Goal: Task Accomplishment & Management: Use online tool/utility

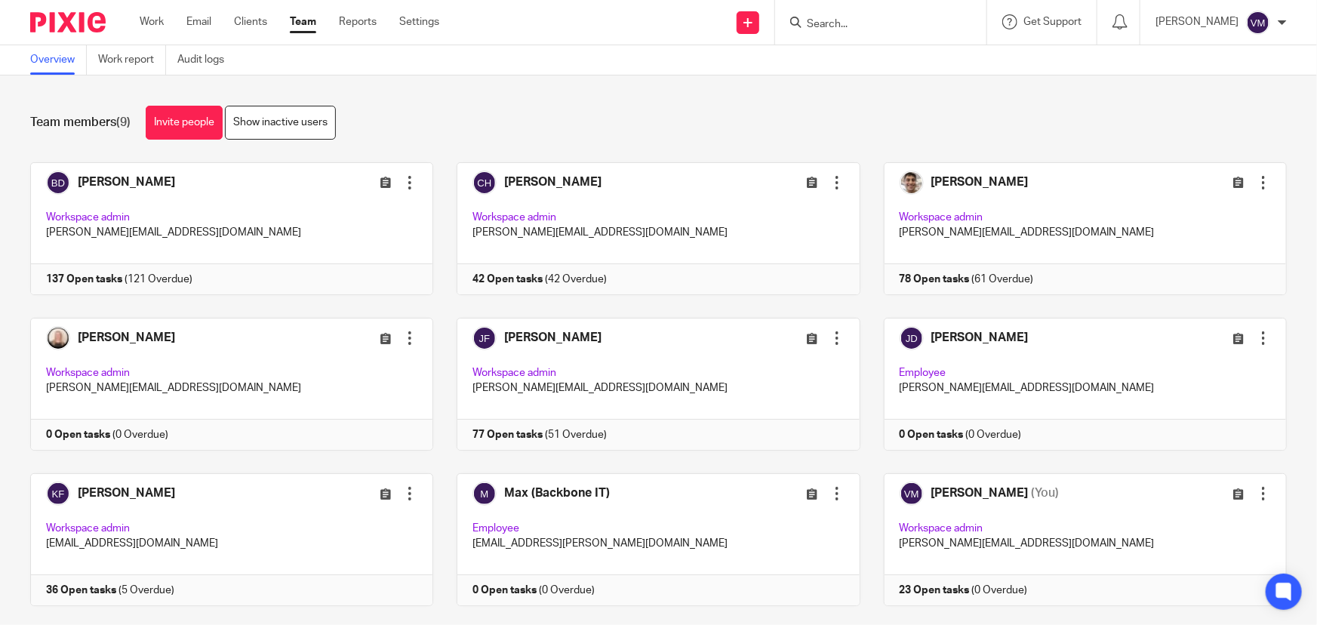
click at [307, 22] on link "Team" at bounding box center [303, 21] width 26 height 15
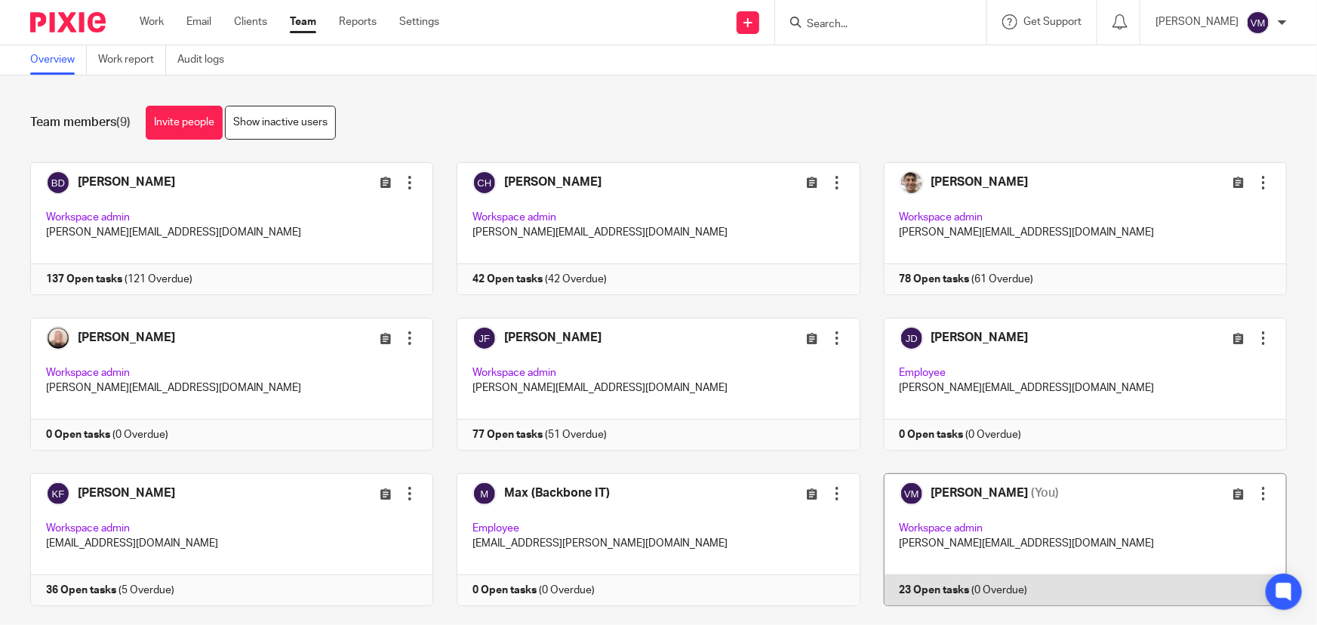
click at [1007, 591] on link at bounding box center [1073, 539] width 426 height 133
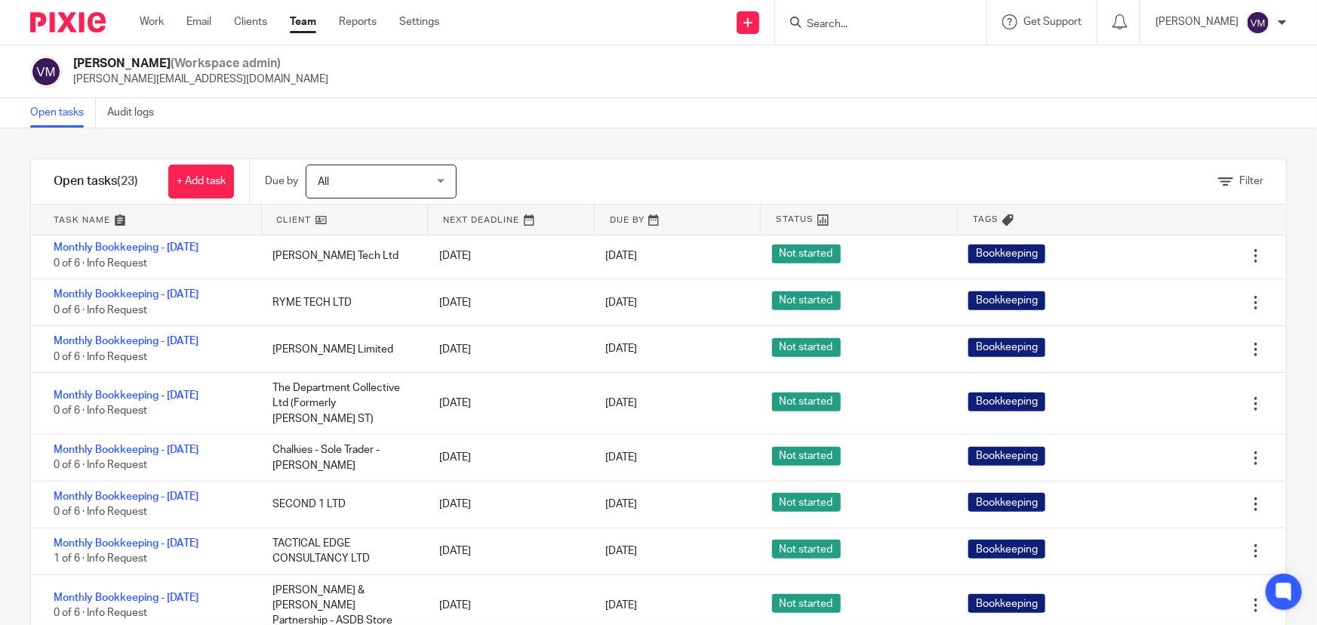
scroll to position [686, 0]
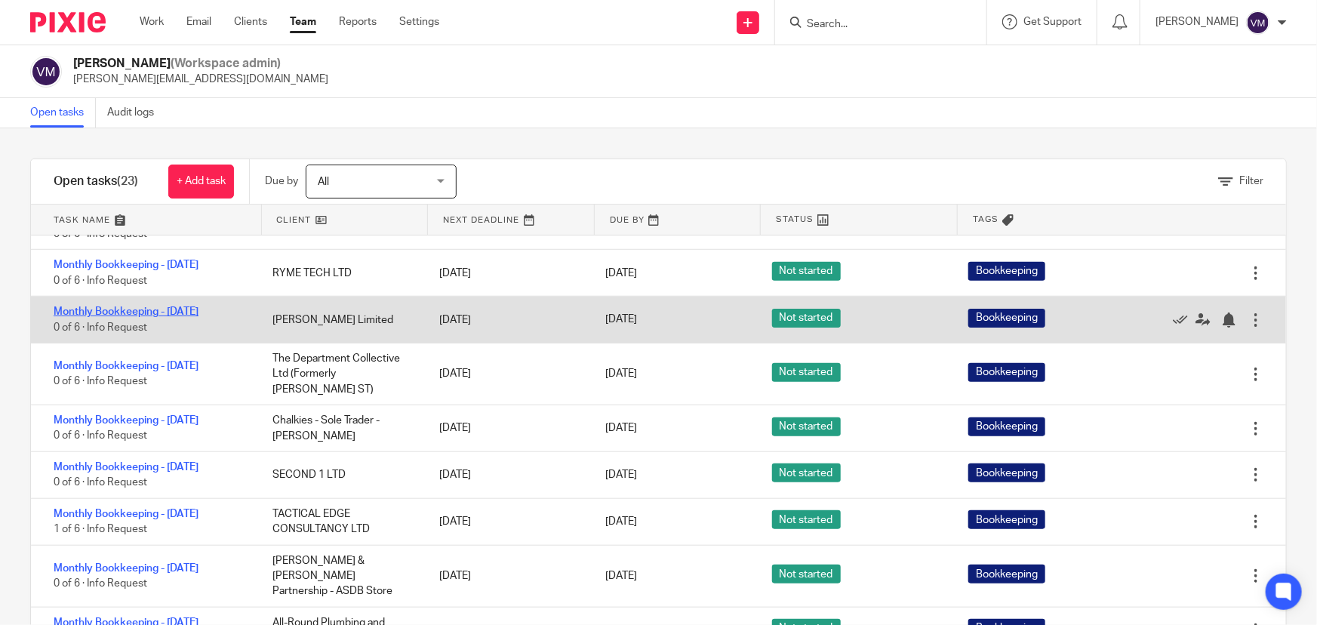
click at [199, 317] on link "Monthly Bookkeeping - [DATE]" at bounding box center [126, 311] width 145 height 11
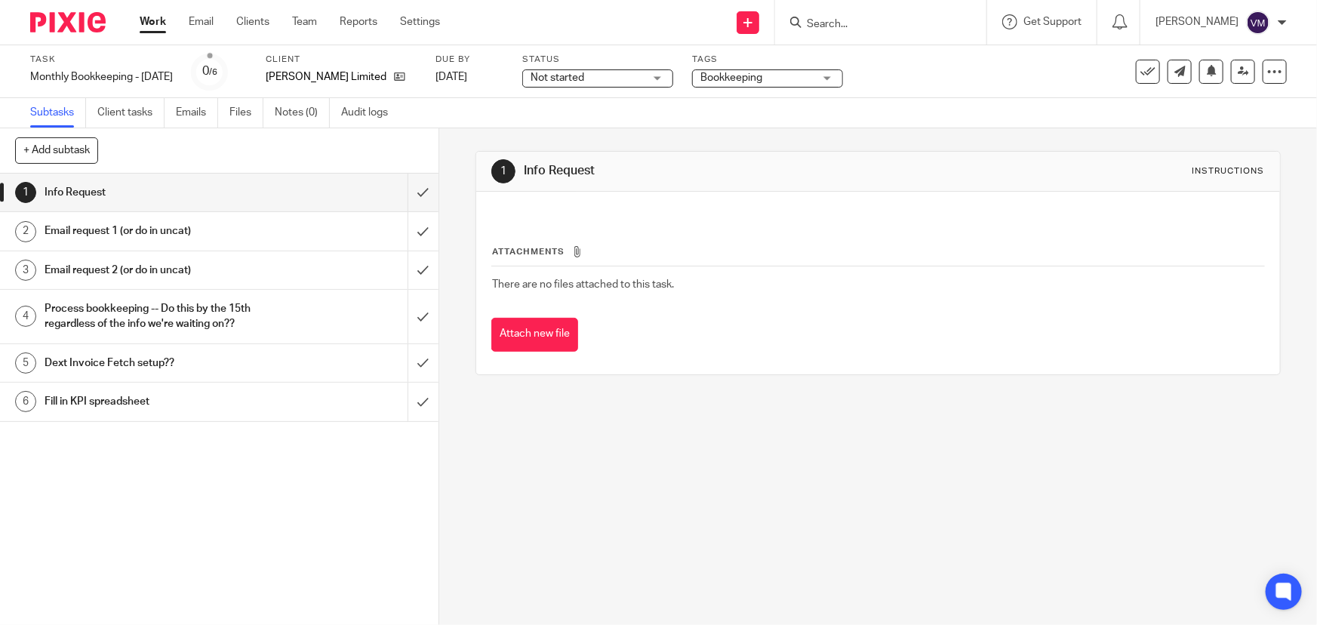
click at [294, 225] on div "Email request 1 (or do in uncat)" at bounding box center [219, 231] width 348 height 23
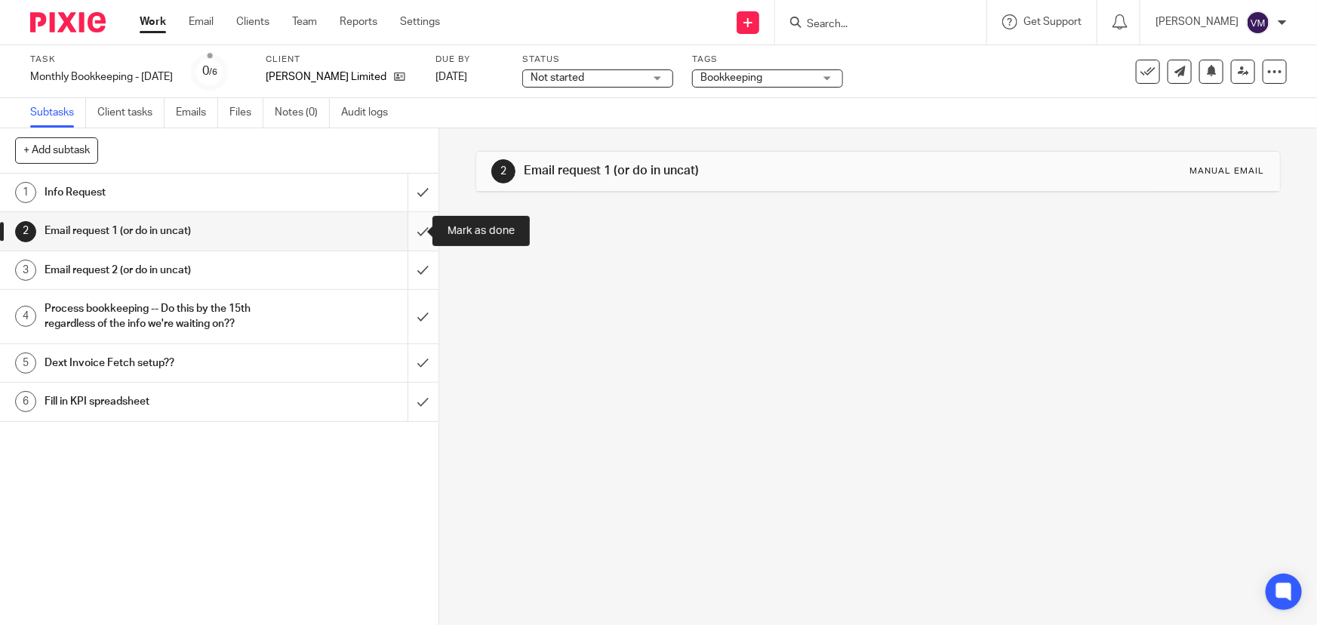
click at [407, 228] on input "submit" at bounding box center [219, 231] width 439 height 38
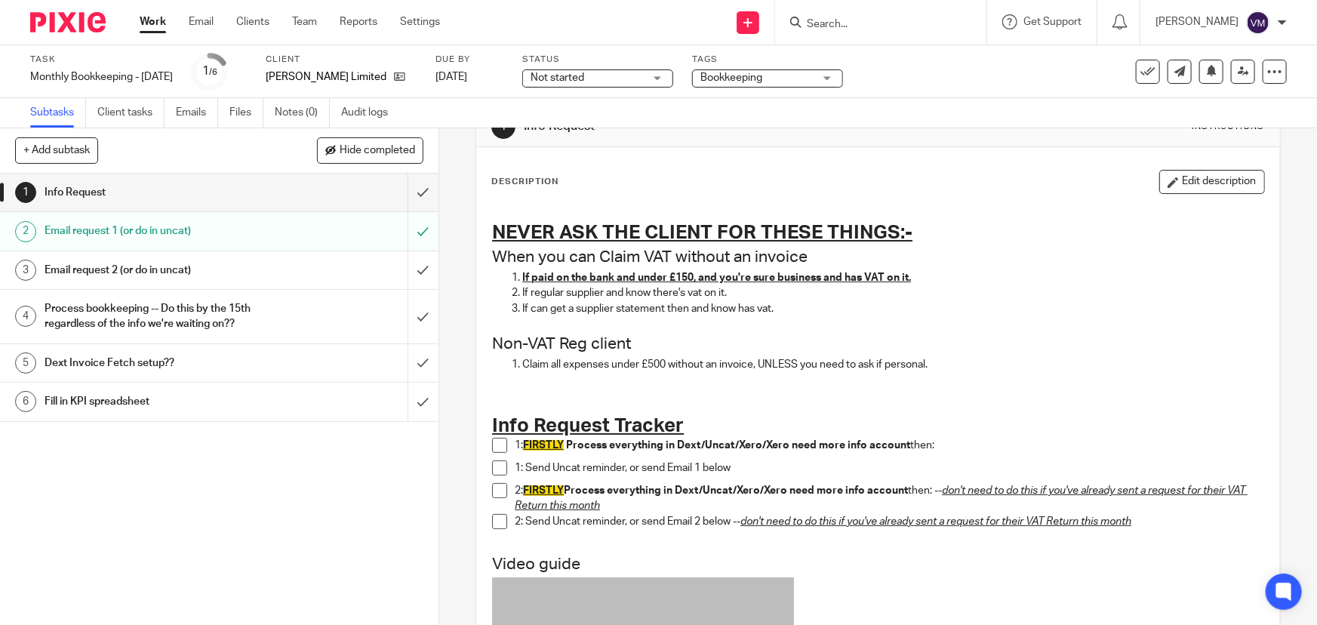
scroll to position [68, 0]
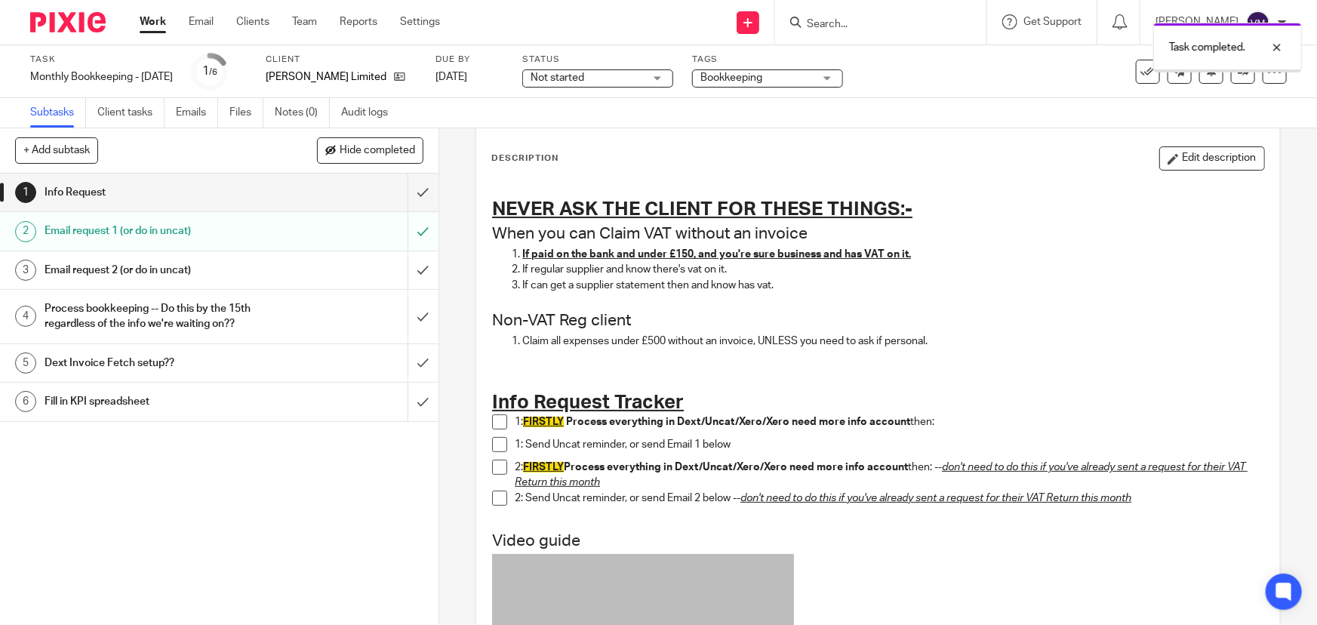
click at [496, 423] on span at bounding box center [499, 421] width 15 height 15
click at [496, 444] on span at bounding box center [499, 444] width 15 height 15
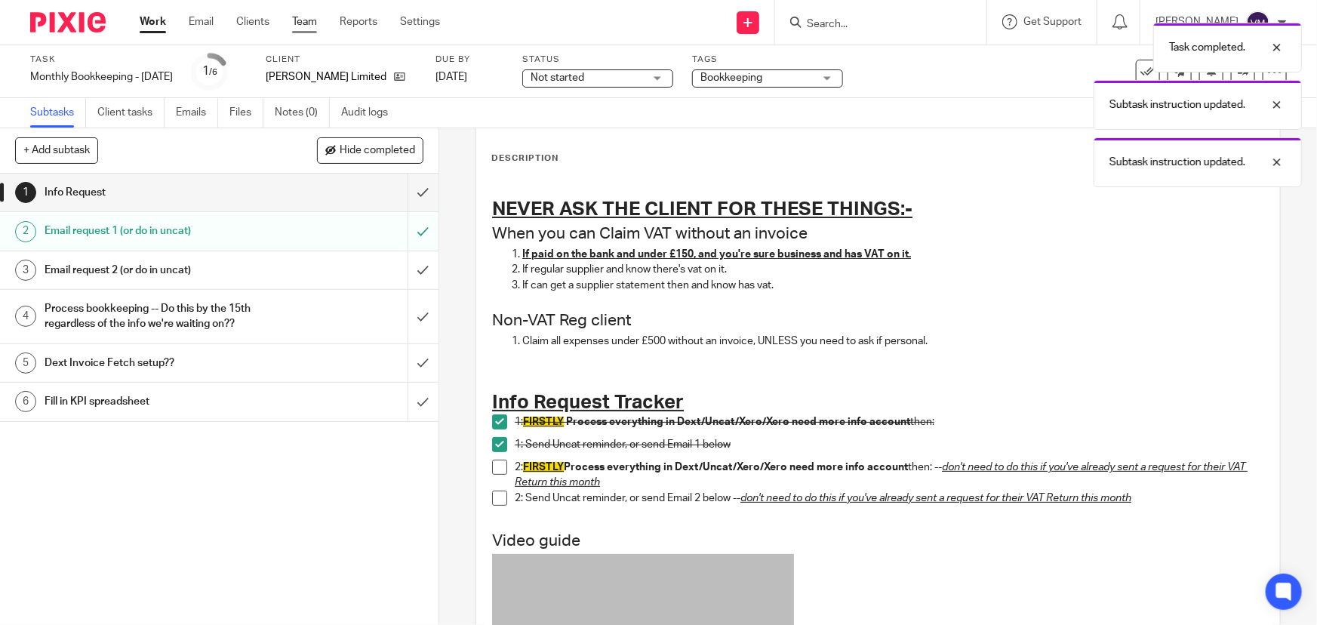
click at [297, 22] on link "Team" at bounding box center [304, 21] width 25 height 15
